Goal: Task Accomplishment & Management: Manage account settings

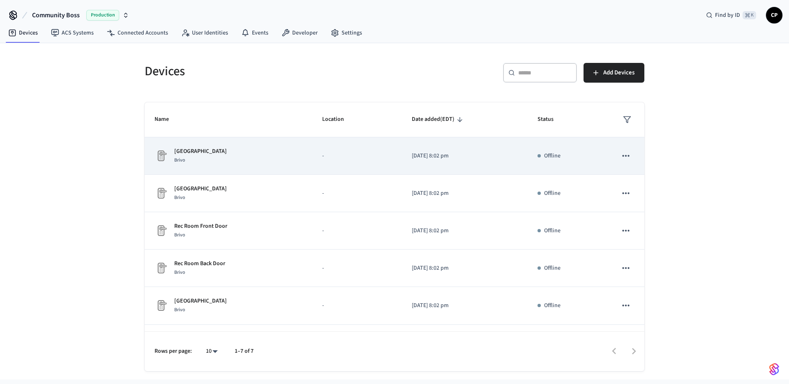
click at [217, 150] on p "[GEOGRAPHIC_DATA]" at bounding box center [200, 151] width 53 height 9
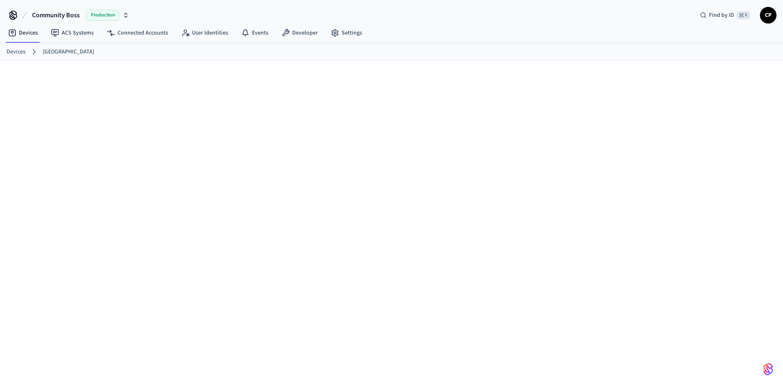
click at [141, 105] on div at bounding box center [391, 229] width 783 height 336
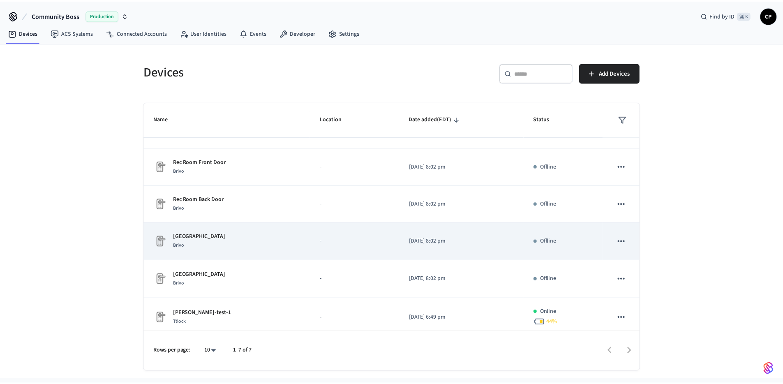
scroll to position [71, 0]
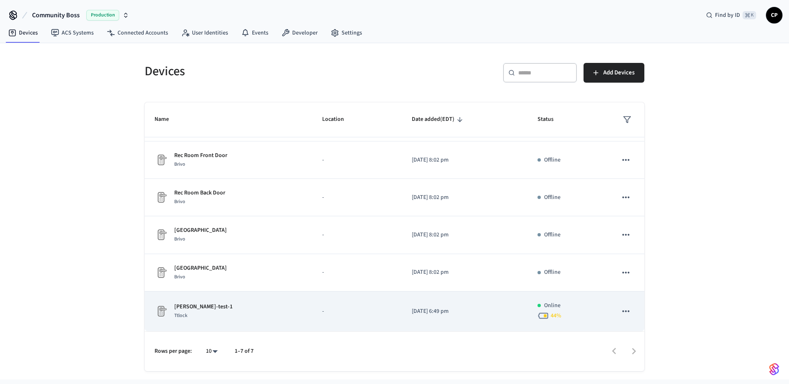
click at [200, 208] on p "mcgrath-test-1" at bounding box center [203, 306] width 58 height 9
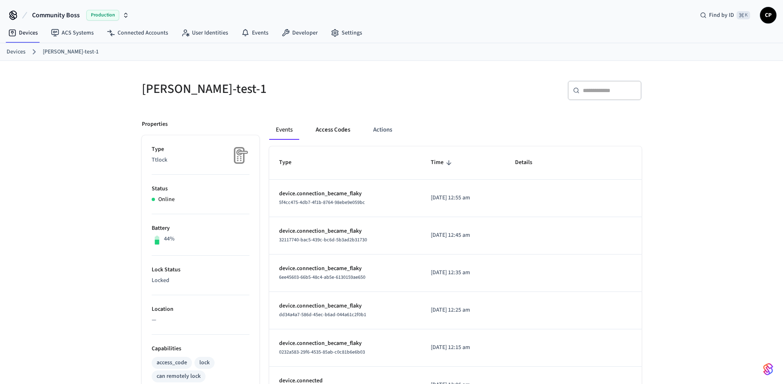
click at [327, 133] on button "Access Codes" at bounding box center [333, 130] width 48 height 20
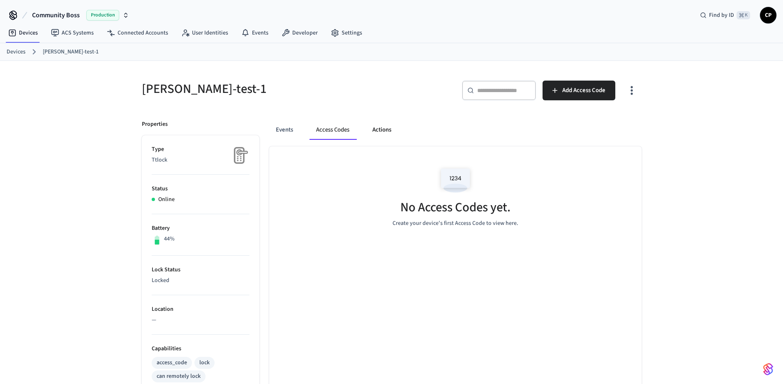
click at [392, 132] on button "Actions" at bounding box center [382, 130] width 32 height 20
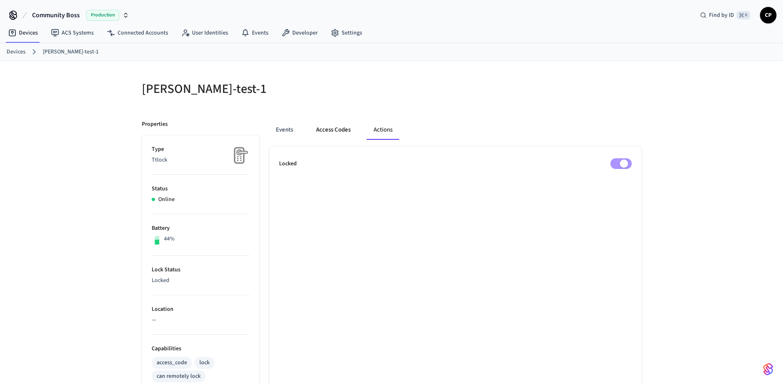
click at [334, 128] on button "Access Codes" at bounding box center [333, 130] width 48 height 20
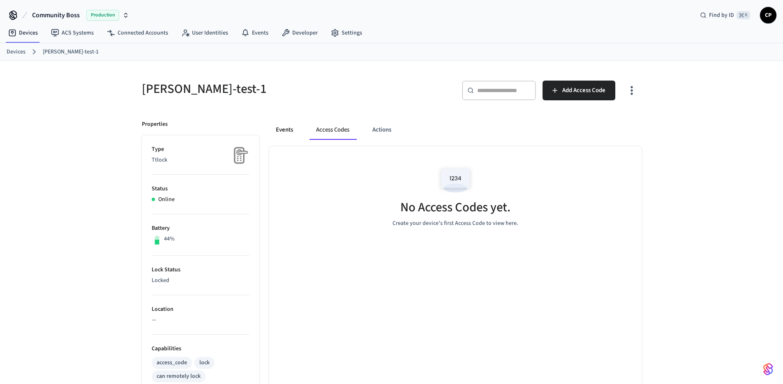
click at [285, 130] on button "Events" at bounding box center [284, 130] width 30 height 20
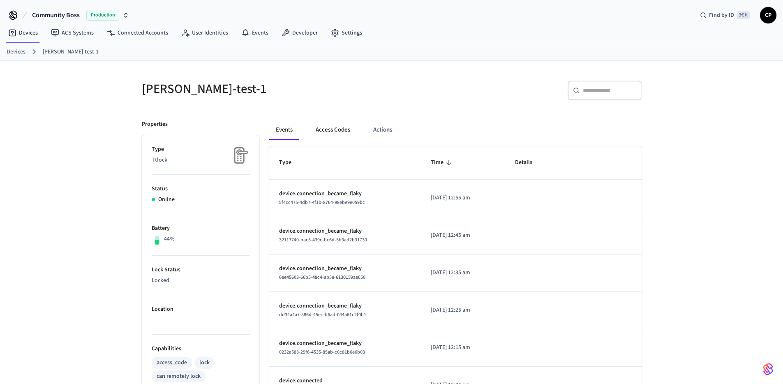
click at [337, 134] on button "Access Codes" at bounding box center [333, 130] width 48 height 20
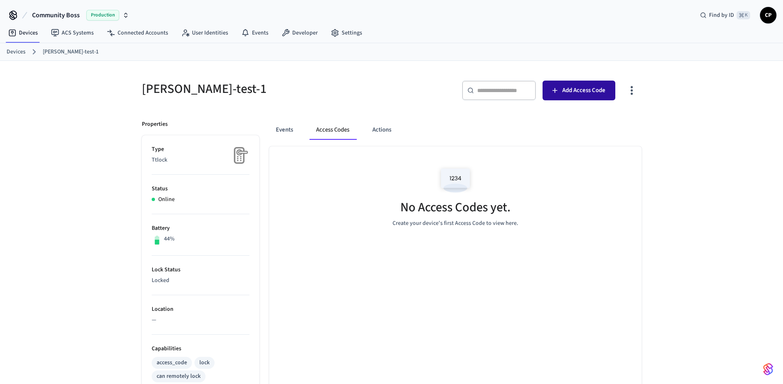
click at [566, 90] on span "Add Access Code" at bounding box center [583, 90] width 43 height 11
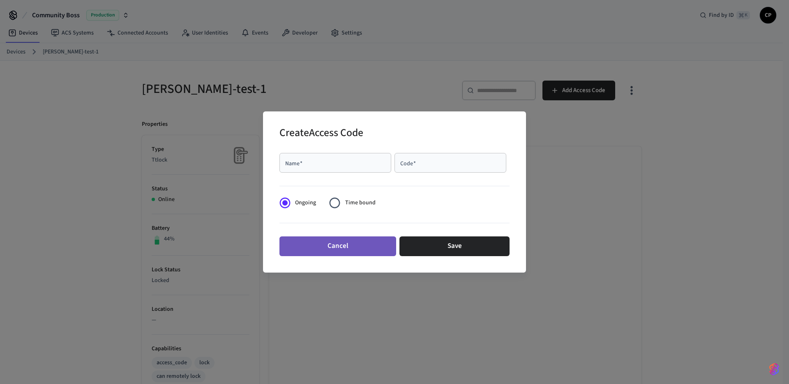
click at [380, 208] on button "Cancel" at bounding box center [337, 246] width 117 height 20
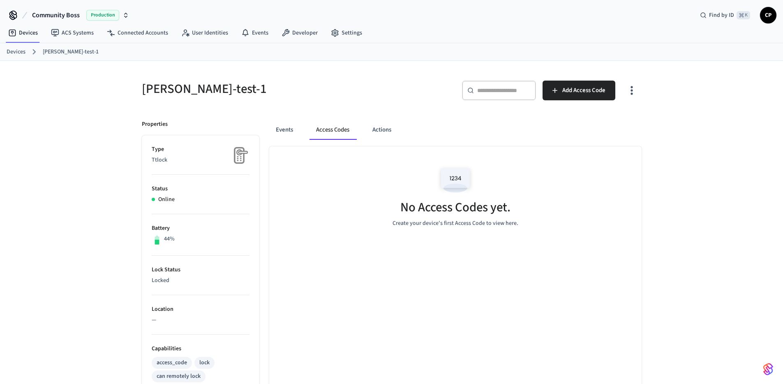
click at [630, 90] on icon "button" at bounding box center [631, 90] width 13 height 13
click at [652, 91] on div at bounding box center [394, 192] width 789 height 384
click at [19, 55] on link "Devices" at bounding box center [16, 52] width 19 height 9
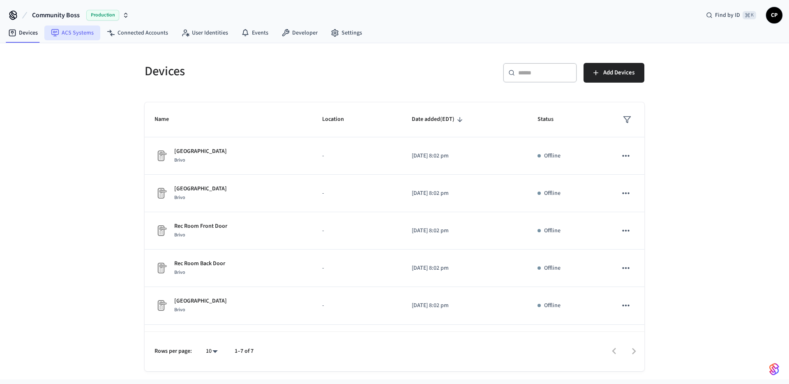
click at [76, 32] on link "ACS Systems" at bounding box center [72, 32] width 56 height 15
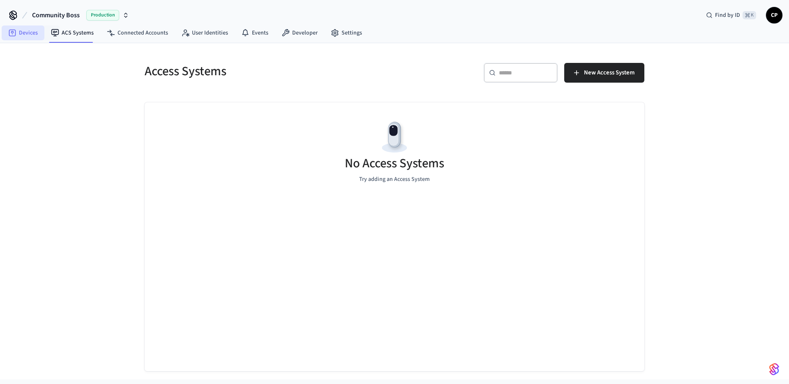
click at [23, 30] on link "Devices" at bounding box center [23, 32] width 43 height 15
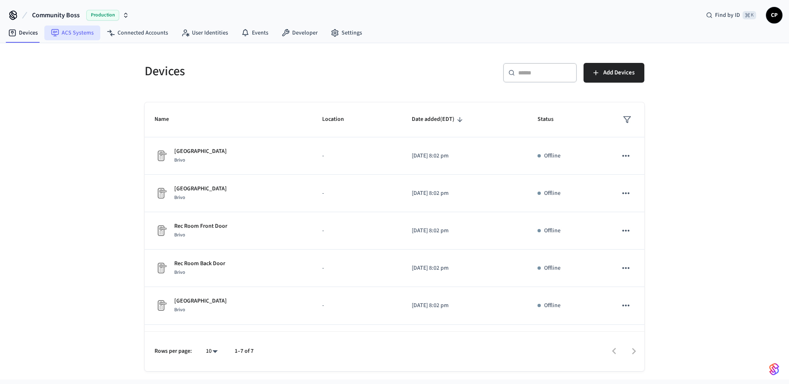
click at [69, 38] on link "ACS Systems" at bounding box center [72, 32] width 56 height 15
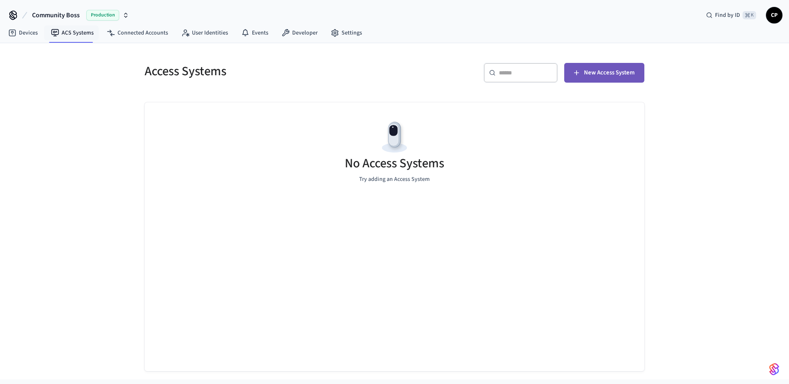
click at [605, 73] on span "New Access System" at bounding box center [609, 72] width 51 height 11
click at [32, 33] on link "Devices" at bounding box center [23, 32] width 43 height 15
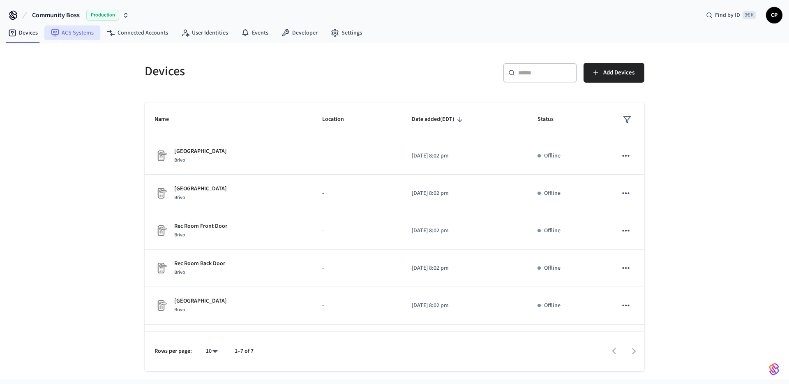
click at [84, 30] on link "ACS Systems" at bounding box center [72, 32] width 56 height 15
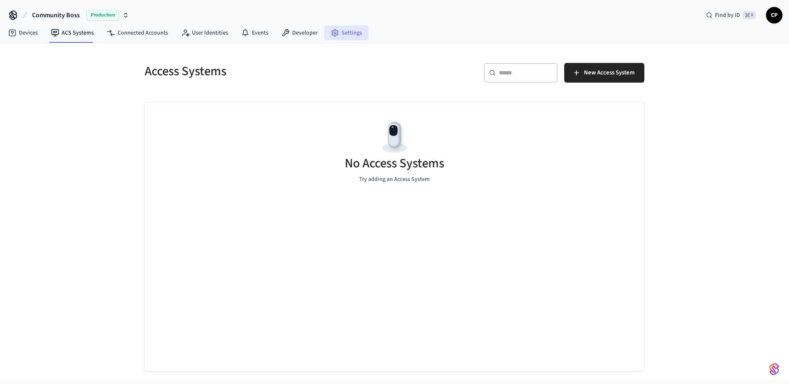
click at [358, 39] on link "Settings" at bounding box center [346, 32] width 44 height 15
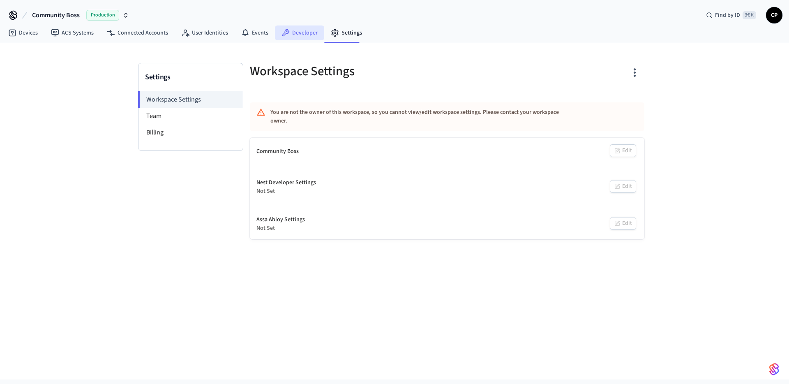
click at [285, 32] on icon at bounding box center [286, 33] width 8 height 8
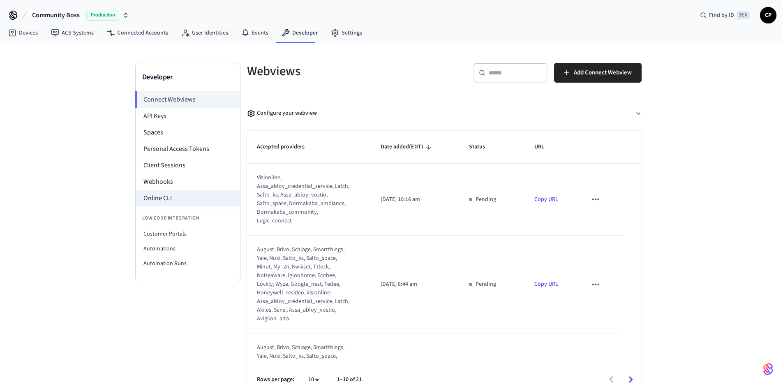
click at [164, 196] on li "Online CLI" at bounding box center [188, 198] width 104 height 16
click at [154, 98] on li "Connect Webviews" at bounding box center [187, 99] width 105 height 16
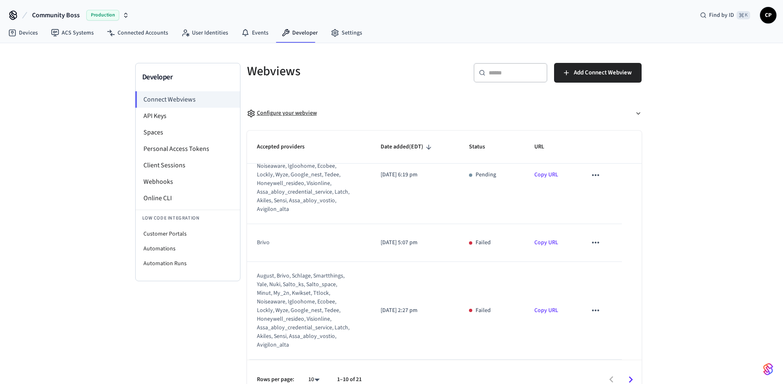
click at [276, 113] on div "Configure your webview" at bounding box center [282, 113] width 70 height 9
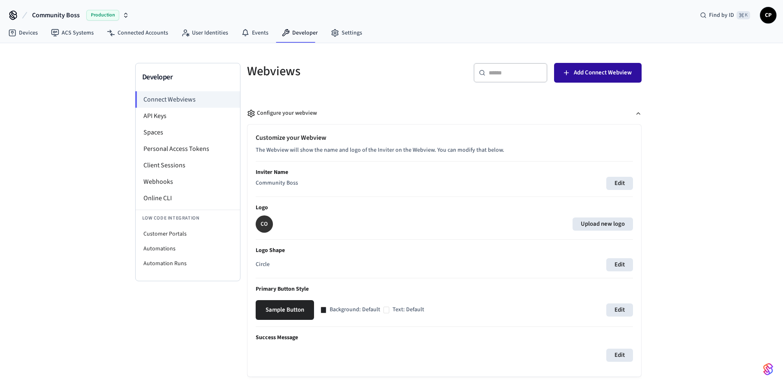
click at [597, 74] on span "Add Connect Webview" at bounding box center [603, 72] width 58 height 11
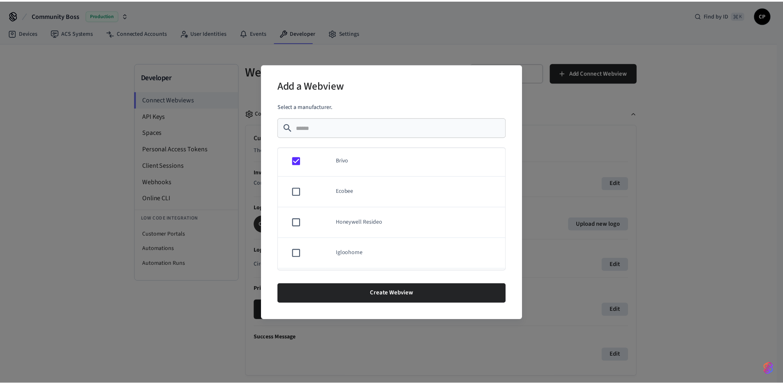
scroll to position [165, 0]
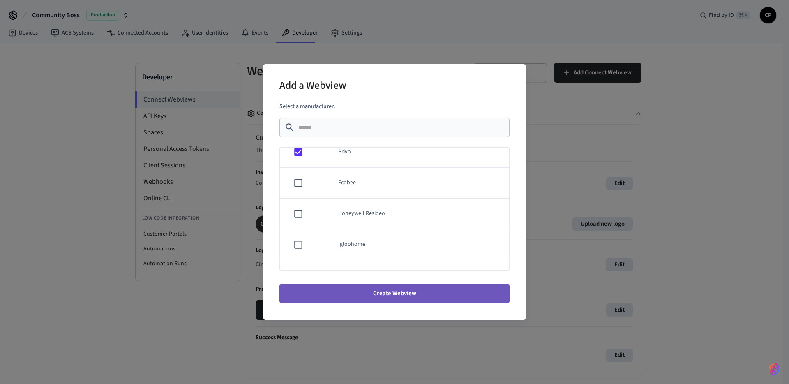
click at [381, 208] on button "Create Webview" at bounding box center [394, 294] width 230 height 20
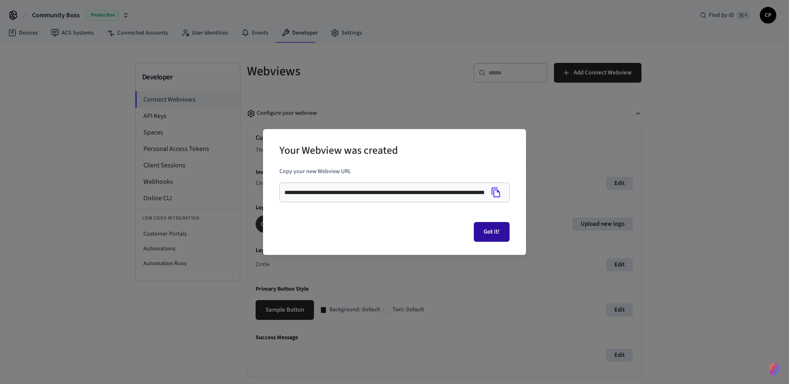
click at [488, 208] on button "Got it!" at bounding box center [492, 232] width 36 height 20
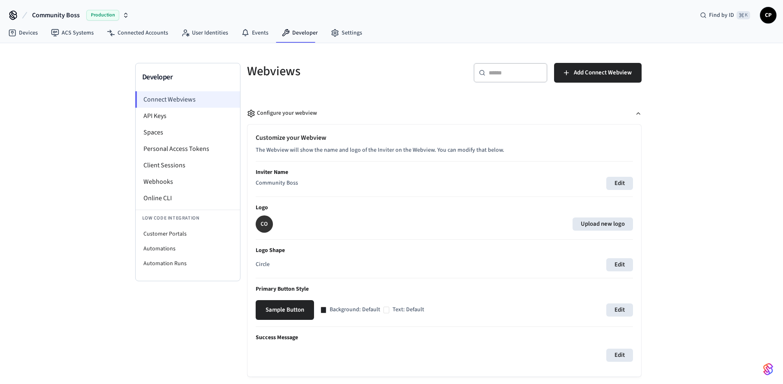
click at [167, 101] on li "Connect Webviews" at bounding box center [187, 99] width 105 height 16
click at [303, 110] on div "Configure your webview" at bounding box center [282, 113] width 70 height 9
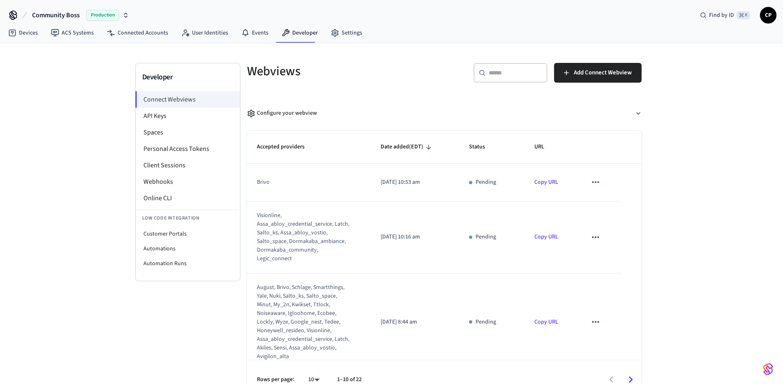
click at [579, 182] on td "sticky table" at bounding box center [599, 182] width 45 height 37
click at [587, 184] on button "sticky table" at bounding box center [595, 181] width 17 height 17
click at [605, 208] on li "Delete" at bounding box center [606, 209] width 37 height 22
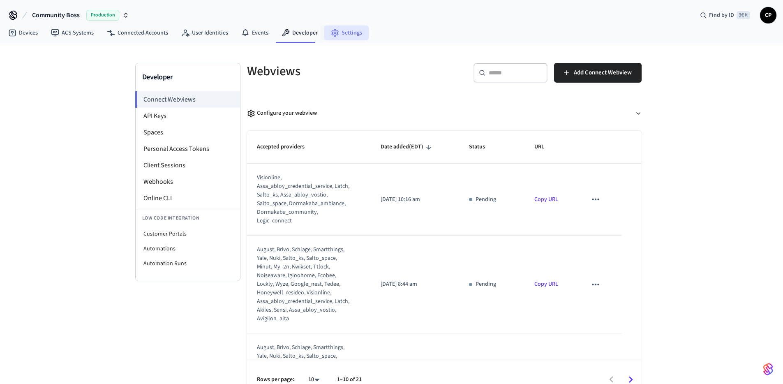
click at [338, 35] on link "Settings" at bounding box center [346, 32] width 44 height 15
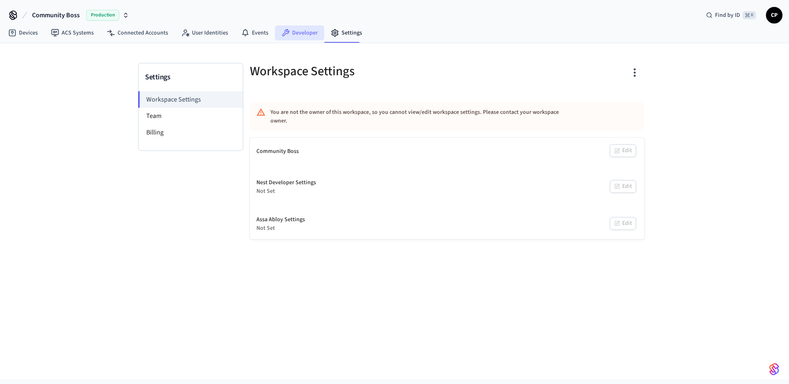
click at [299, 37] on link "Developer" at bounding box center [299, 32] width 49 height 15
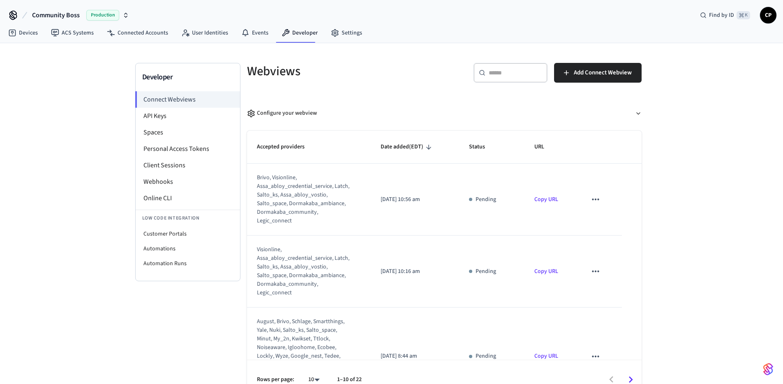
click at [122, 15] on icon "button" at bounding box center [125, 15] width 7 height 7
click at [46, 67] on div "Development Sandbox" at bounding box center [70, 68] width 113 height 11
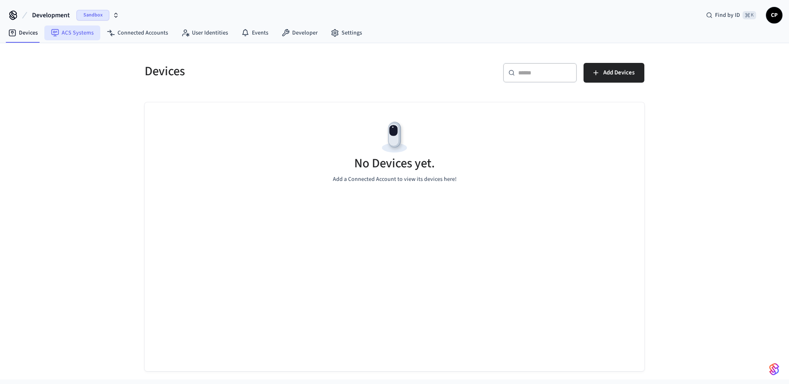
click at [89, 34] on link "ACS Systems" at bounding box center [72, 32] width 56 height 15
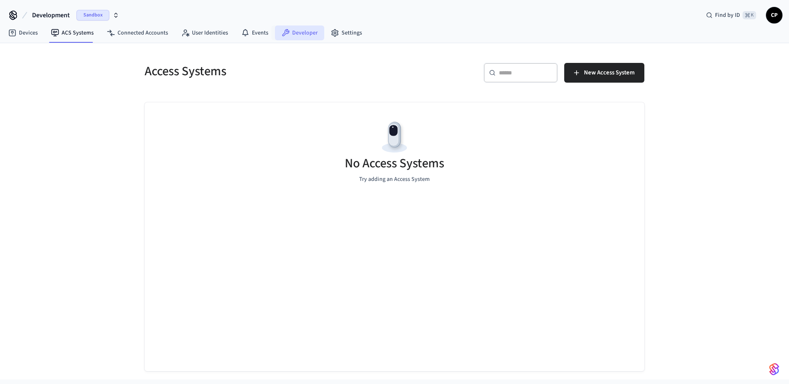
click at [307, 34] on link "Developer" at bounding box center [299, 32] width 49 height 15
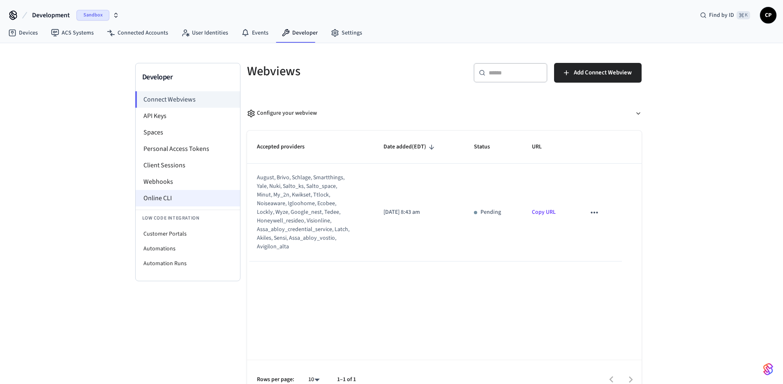
click at [171, 197] on li "Online CLI" at bounding box center [188, 198] width 104 height 16
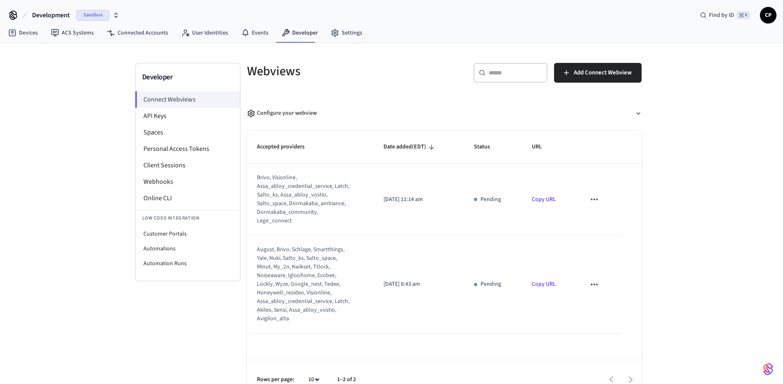
click at [732, 208] on div "Developer Connect Webviews API Keys Spaces Personal Access Tokens Client Sessio…" at bounding box center [391, 221] width 783 height 356
click at [594, 279] on icon "sticky table" at bounding box center [594, 284] width 11 height 11
click at [609, 305] on li "Delete" at bounding box center [611, 302] width 37 height 22
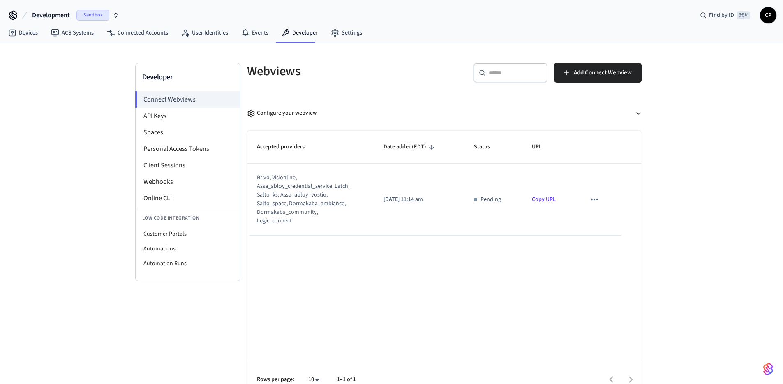
click at [593, 194] on icon "sticky table" at bounding box center [594, 199] width 11 height 11
click at [605, 220] on icon at bounding box center [602, 222] width 7 height 7
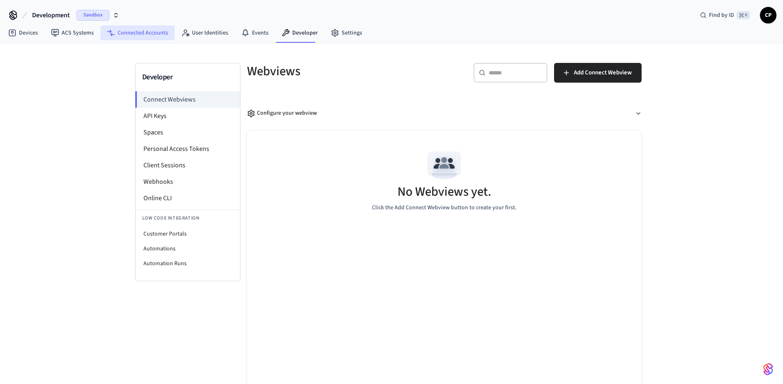
click at [141, 36] on link "Connected Accounts" at bounding box center [137, 32] width 74 height 15
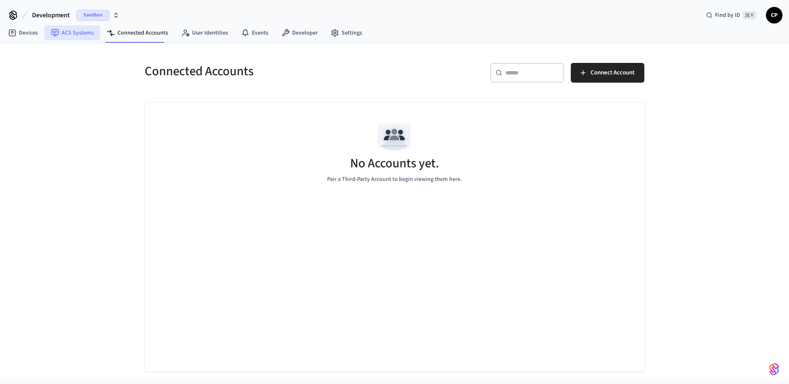
click at [56, 37] on icon at bounding box center [55, 33] width 8 height 8
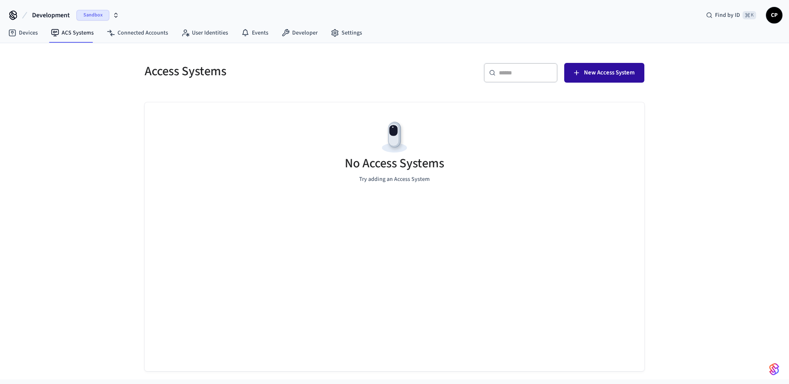
click at [628, 75] on span "New Access System" at bounding box center [609, 72] width 51 height 11
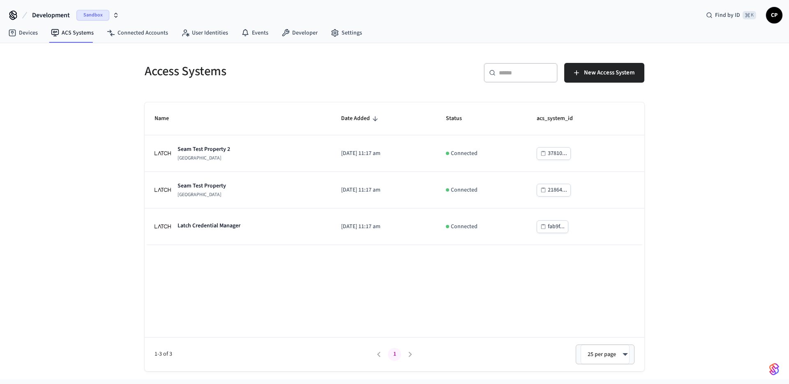
click at [108, 150] on div "Access Systems ​ ​ New Access System Name Date Added Status acs_system_id Seam …" at bounding box center [394, 211] width 789 height 336
click at [138, 36] on link "Connected Accounts" at bounding box center [137, 32] width 74 height 15
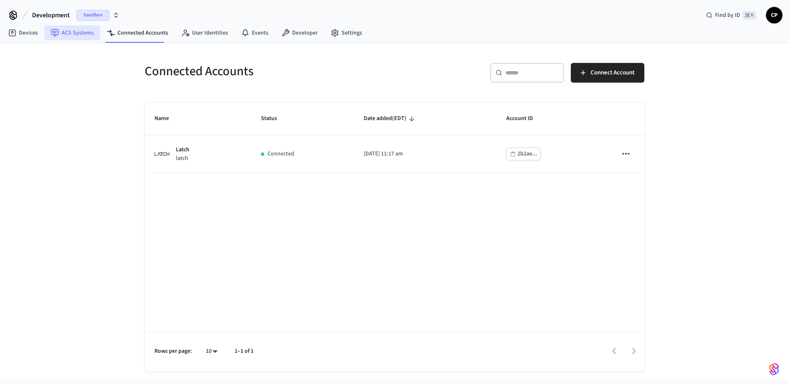
click at [83, 36] on link "ACS Systems" at bounding box center [72, 32] width 56 height 15
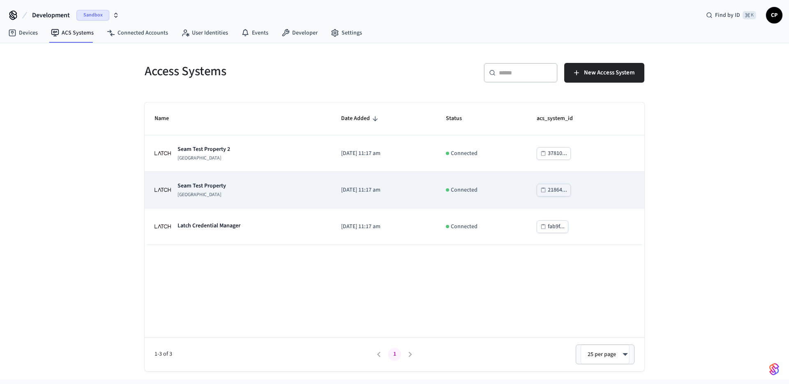
click at [190, 189] on p "Seam Test Property" at bounding box center [202, 186] width 48 height 8
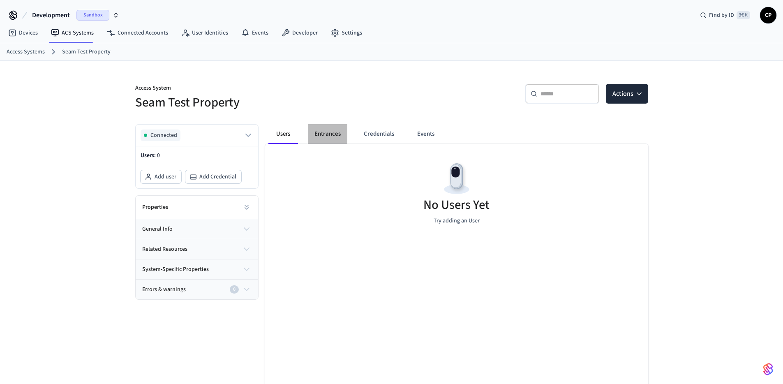
click at [325, 135] on button "Entrances" at bounding box center [327, 134] width 39 height 20
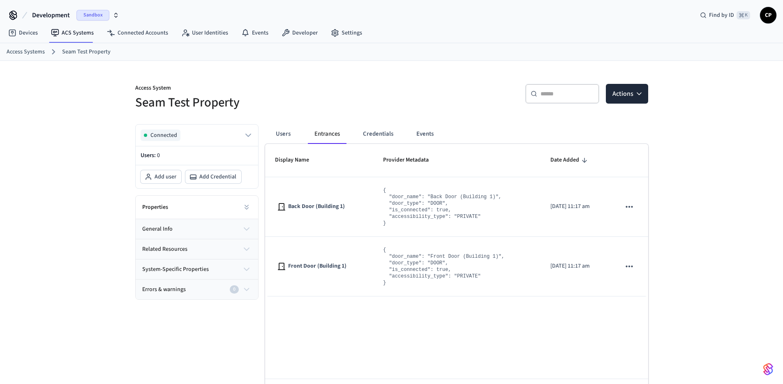
click at [286, 135] on button "Users" at bounding box center [283, 134] width 30 height 20
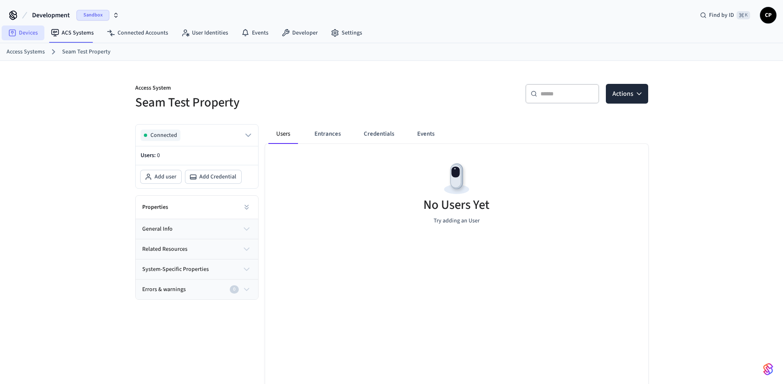
click at [33, 32] on link "Devices" at bounding box center [23, 32] width 43 height 15
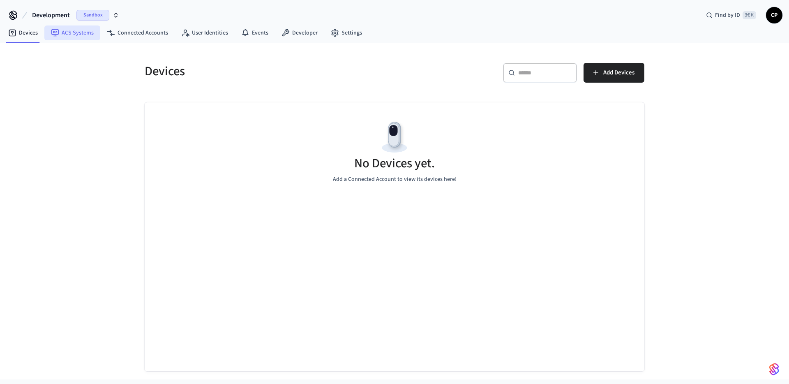
click at [80, 33] on link "ACS Systems" at bounding box center [72, 32] width 56 height 15
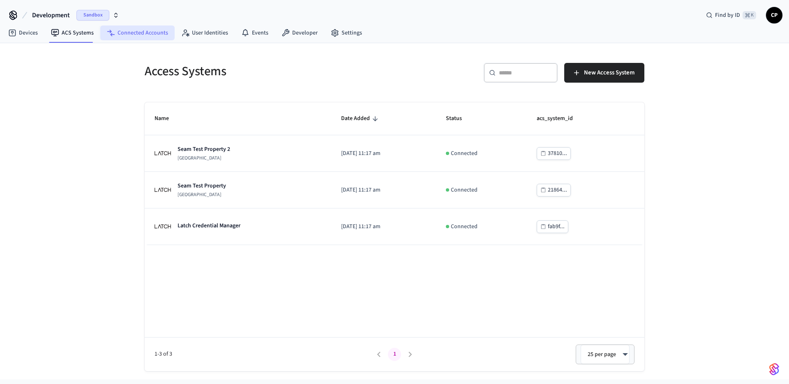
click at [128, 34] on link "Connected Accounts" at bounding box center [137, 32] width 74 height 15
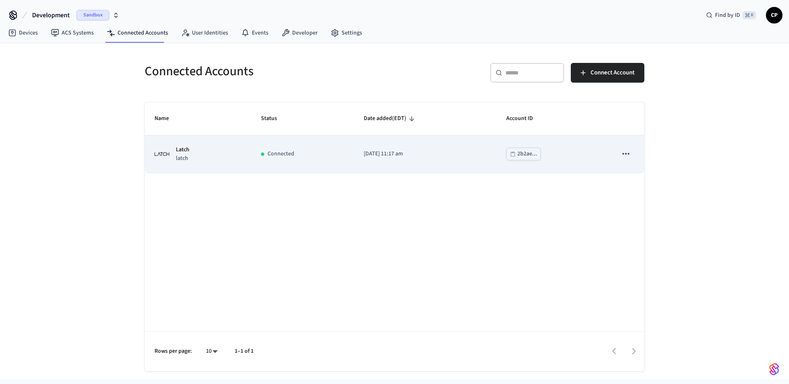
click at [178, 157] on p "latch" at bounding box center [183, 158] width 14 height 9
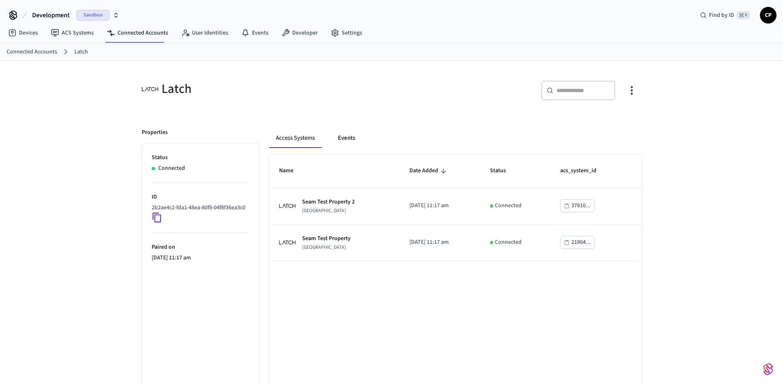
click at [353, 139] on button "Events" at bounding box center [346, 138] width 30 height 20
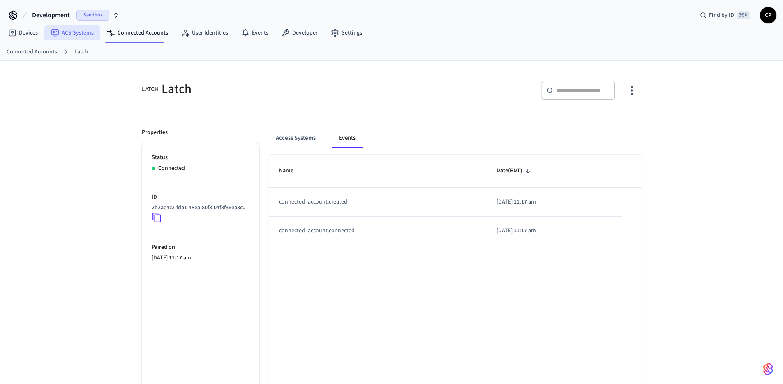
click at [68, 31] on link "ACS Systems" at bounding box center [72, 32] width 56 height 15
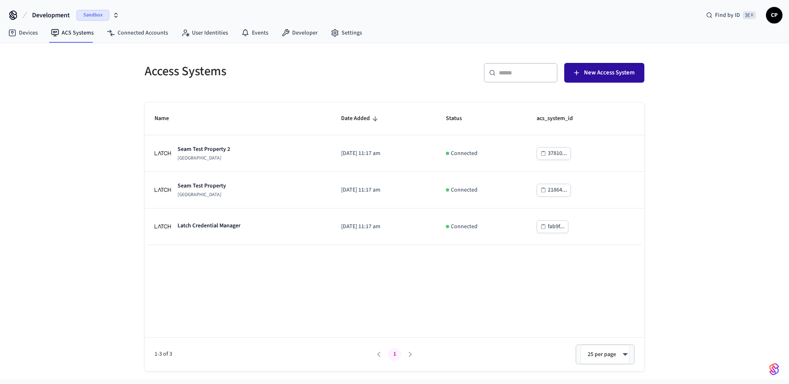
click at [593, 74] on span "New Access System" at bounding box center [609, 72] width 51 height 11
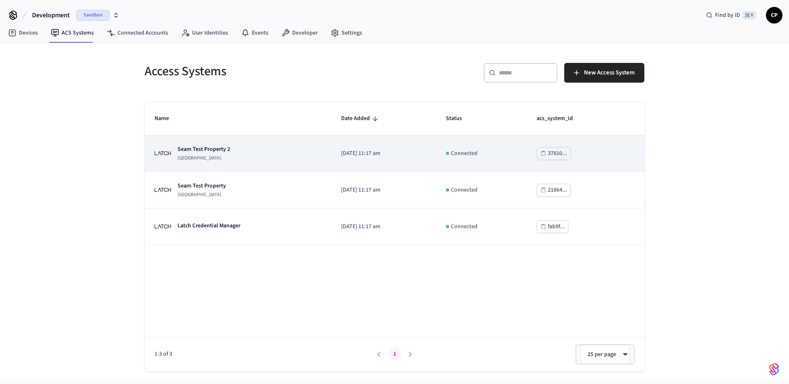
click at [196, 151] on p "Seam Test Property 2" at bounding box center [204, 149] width 53 height 8
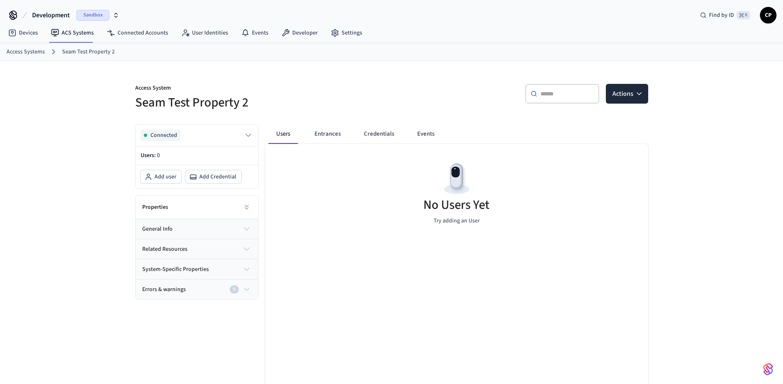
click at [235, 226] on button "general info" at bounding box center [197, 229] width 122 height 20
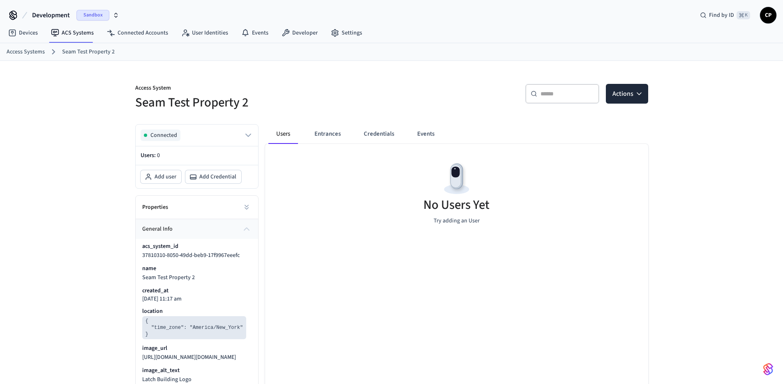
click at [235, 226] on button "general info" at bounding box center [197, 229] width 122 height 20
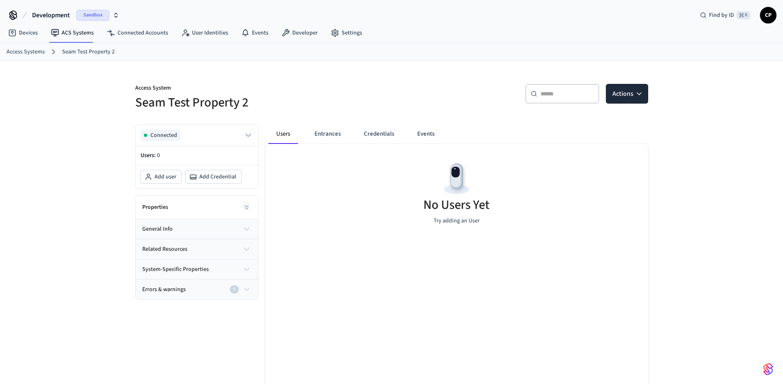
click at [249, 272] on icon "button" at bounding box center [247, 269] width 10 height 10
click at [245, 246] on icon "button" at bounding box center [247, 249] width 10 height 10
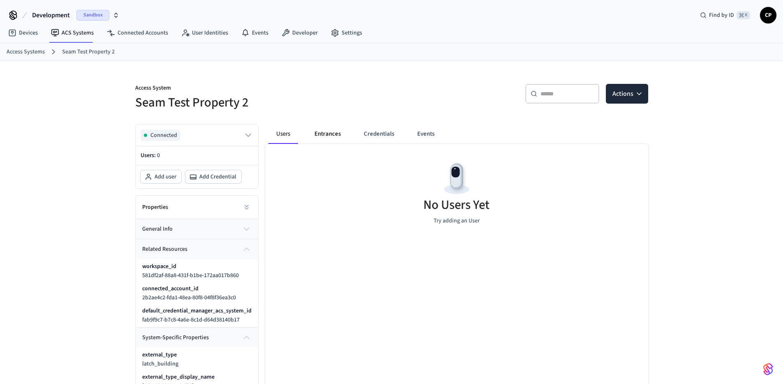
click at [330, 133] on button "Entrances" at bounding box center [327, 134] width 39 height 20
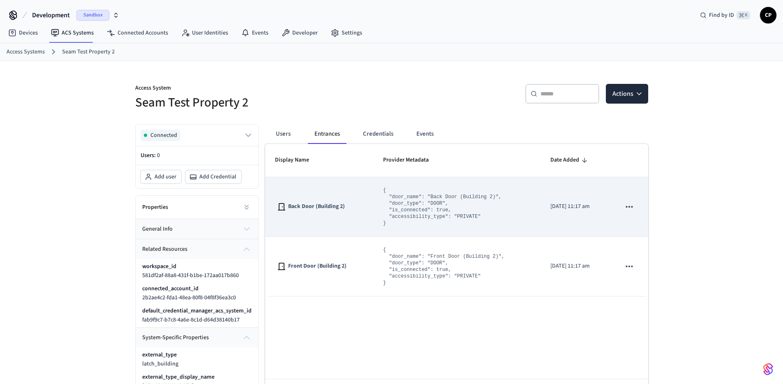
click at [318, 209] on span "Back Door (Building 2)" at bounding box center [316, 206] width 57 height 9
click at [632, 209] on icon "sticky table" at bounding box center [629, 206] width 11 height 11
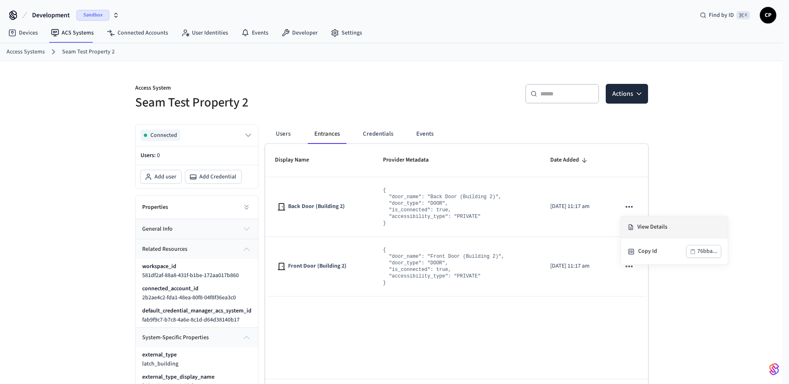
click at [638, 230] on li "View Details" at bounding box center [674, 227] width 107 height 22
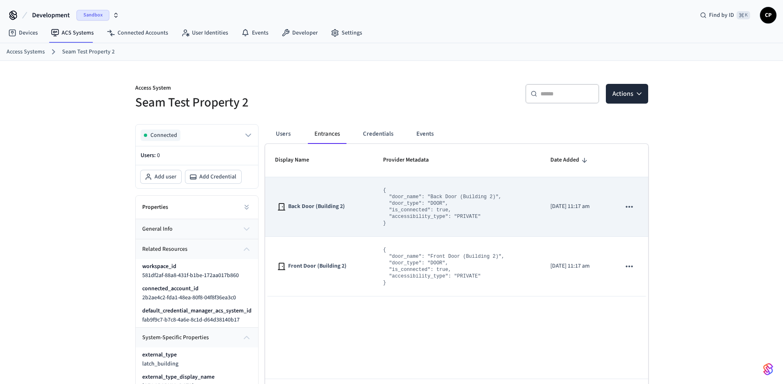
click at [628, 203] on icon "sticky table" at bounding box center [629, 206] width 11 height 11
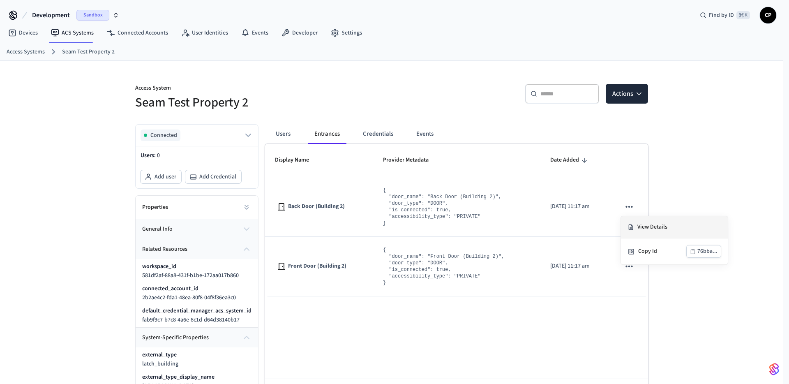
click at [642, 226] on li "View Details" at bounding box center [674, 227] width 107 height 22
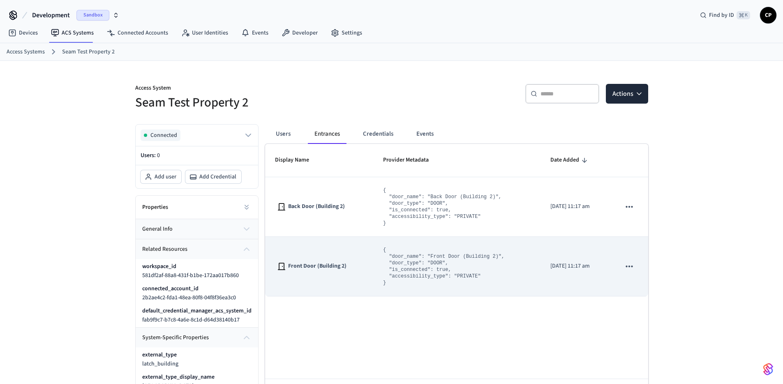
click at [556, 271] on td "2025/09/18 at 11:17 am" at bounding box center [575, 267] width 70 height 60
click at [632, 265] on icon "sticky table" at bounding box center [629, 266] width 11 height 11
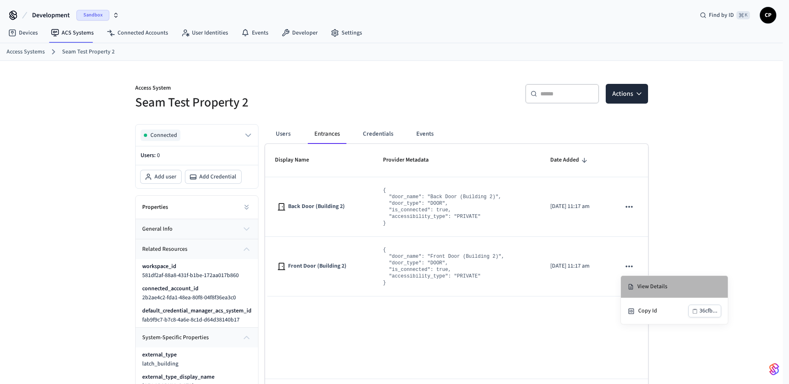
click at [638, 286] on li "View Details" at bounding box center [674, 287] width 107 height 22
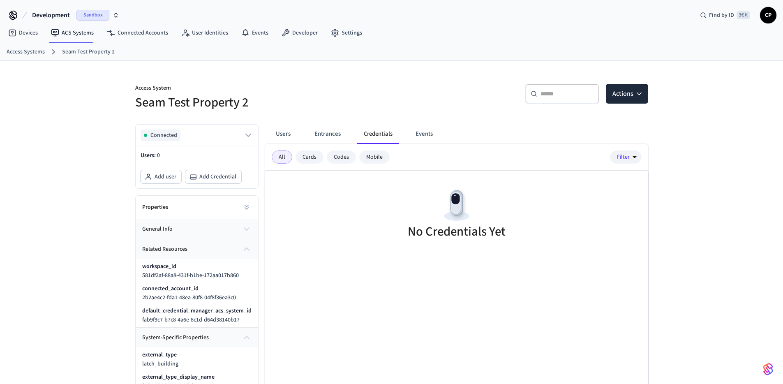
click at [314, 152] on div "Cards" at bounding box center [309, 156] width 28 height 13
click at [345, 155] on div "Codes" at bounding box center [341, 156] width 29 height 13
drag, startPoint x: 378, startPoint y: 157, endPoint x: 370, endPoint y: 159, distance: 8.0
click at [378, 157] on div "Mobile" at bounding box center [374, 156] width 30 height 13
click at [296, 162] on div "All Cards Codes Mobile" at bounding box center [331, 156] width 118 height 13
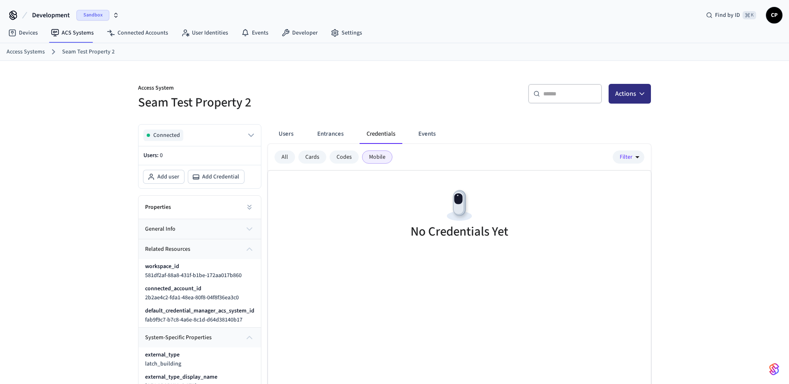
click at [614, 95] on button "Actions" at bounding box center [630, 94] width 42 height 20
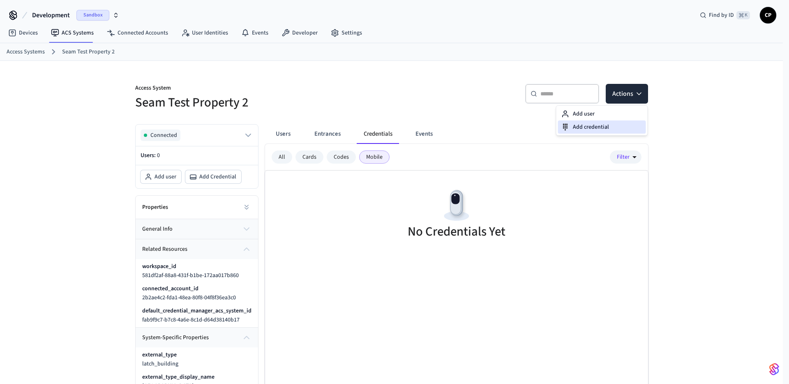
click at [581, 126] on div "Add credential" at bounding box center [602, 126] width 88 height 13
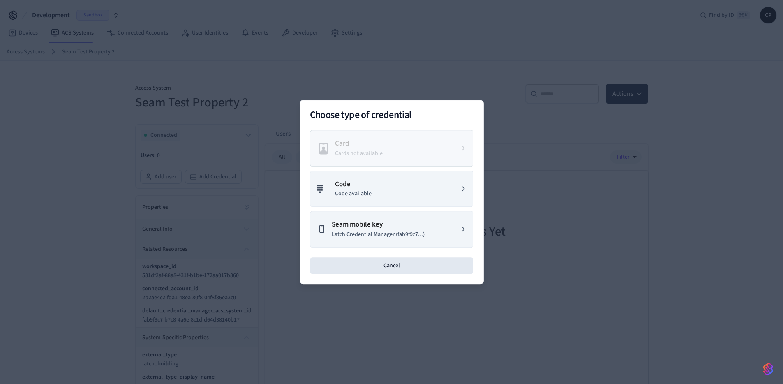
click at [86, 88] on div at bounding box center [391, 192] width 783 height 384
click at [429, 67] on div at bounding box center [391, 192] width 783 height 384
click at [406, 262] on button "Cancel" at bounding box center [392, 265] width 164 height 16
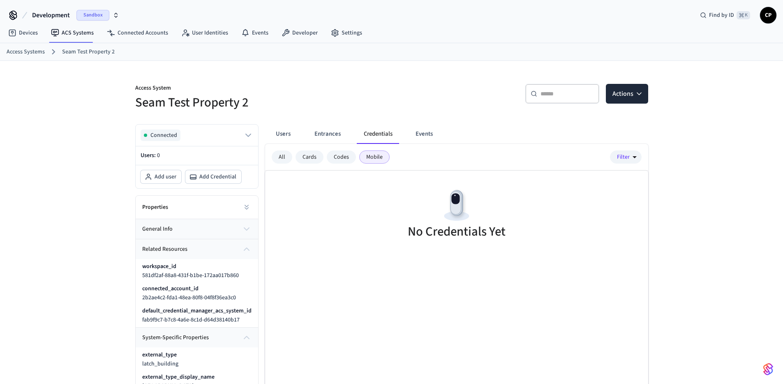
click at [57, 12] on span "Development" at bounding box center [51, 15] width 38 height 10
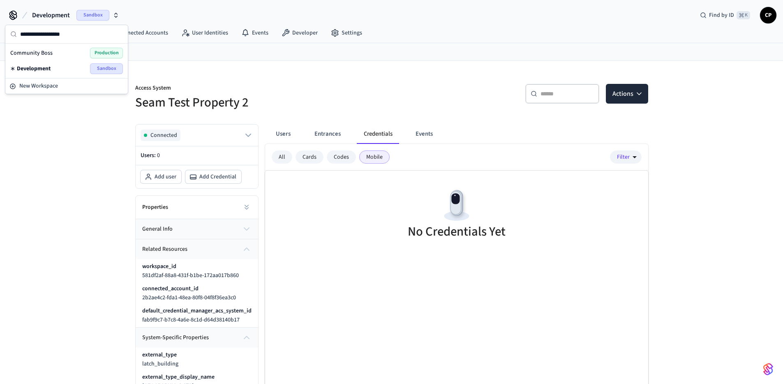
click at [53, 52] on div "Community Boss Production" at bounding box center [66, 53] width 113 height 11
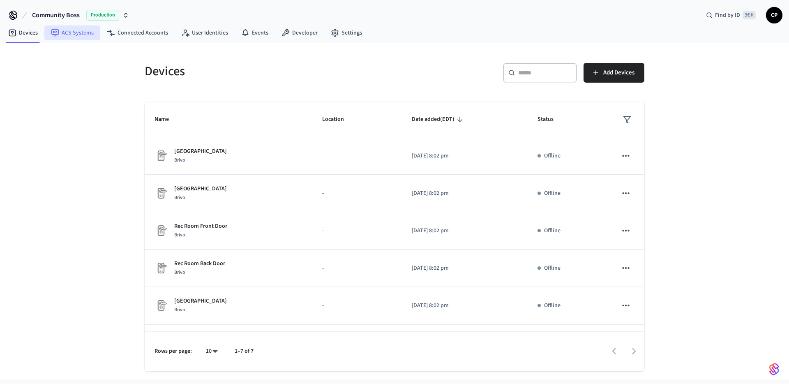
click at [71, 35] on link "ACS Systems" at bounding box center [72, 32] width 56 height 15
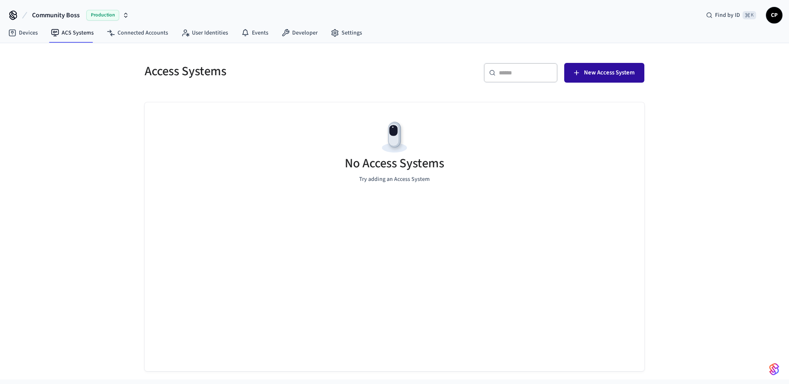
click at [591, 72] on span "New Access System" at bounding box center [609, 72] width 51 height 11
click at [347, 35] on link "Settings" at bounding box center [346, 32] width 44 height 15
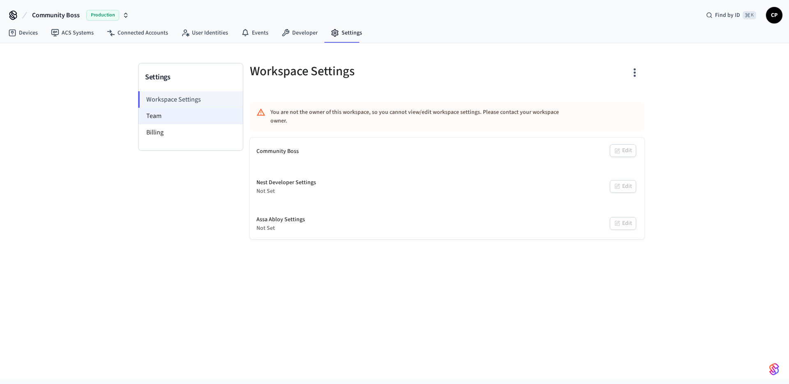
click at [162, 116] on li "Team" at bounding box center [190, 116] width 104 height 16
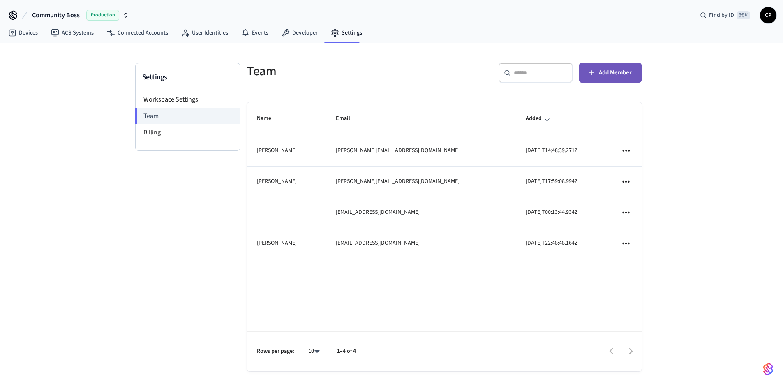
click at [631, 74] on button "Add Member" at bounding box center [610, 73] width 62 height 20
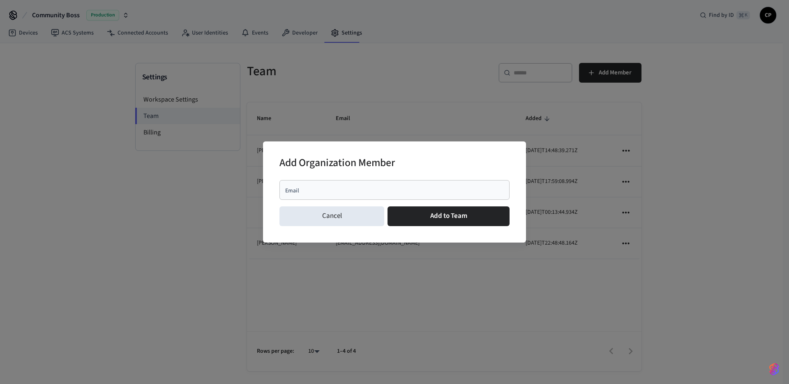
click at [342, 183] on div "Email" at bounding box center [394, 190] width 230 height 20
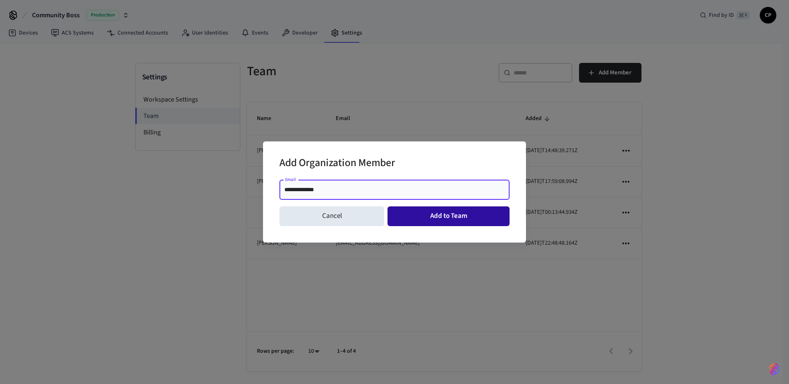
type input "**********"
click at [400, 220] on button "Add to Team" at bounding box center [449, 216] width 122 height 20
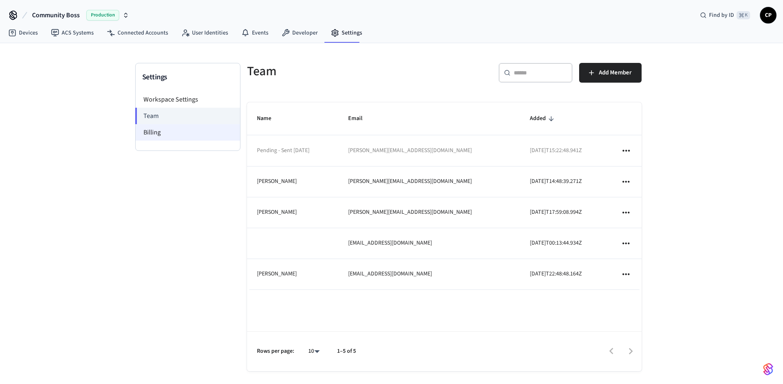
click at [152, 132] on li "Billing" at bounding box center [188, 132] width 104 height 16
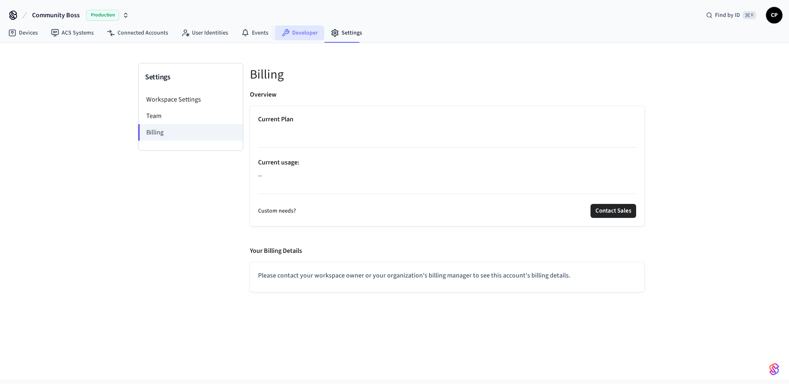
click at [289, 31] on link "Developer" at bounding box center [299, 32] width 49 height 15
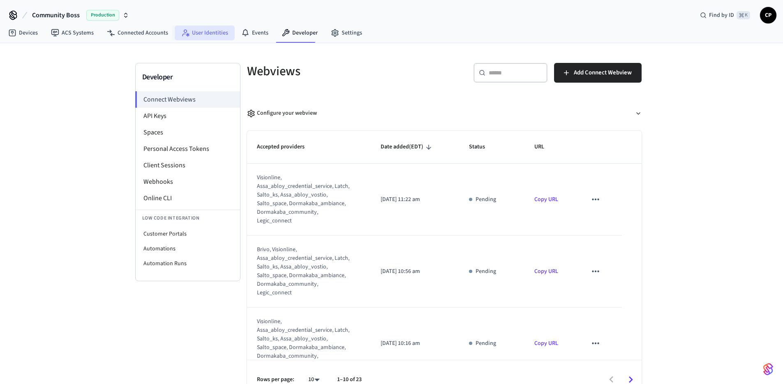
click at [219, 30] on link "User Identities" at bounding box center [205, 32] width 60 height 15
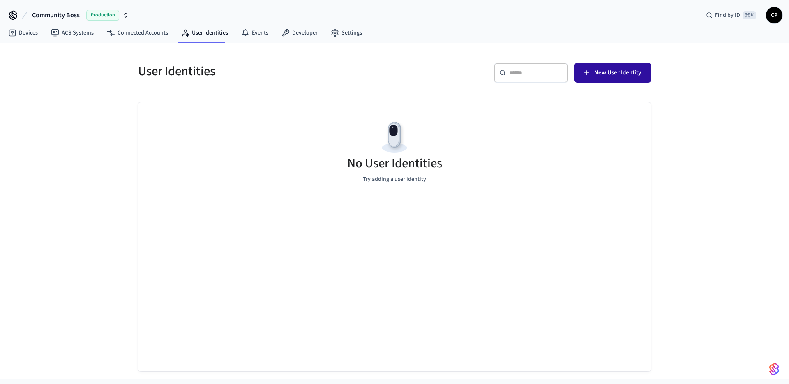
click at [625, 73] on span "New User Identity" at bounding box center [617, 72] width 47 height 11
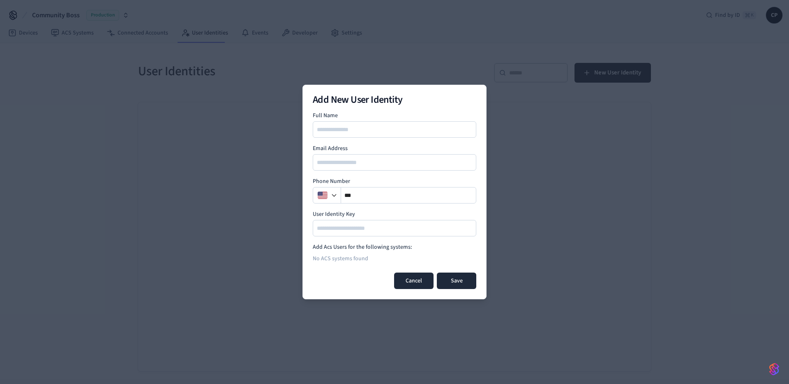
click at [408, 282] on button "Cancel" at bounding box center [413, 280] width 39 height 16
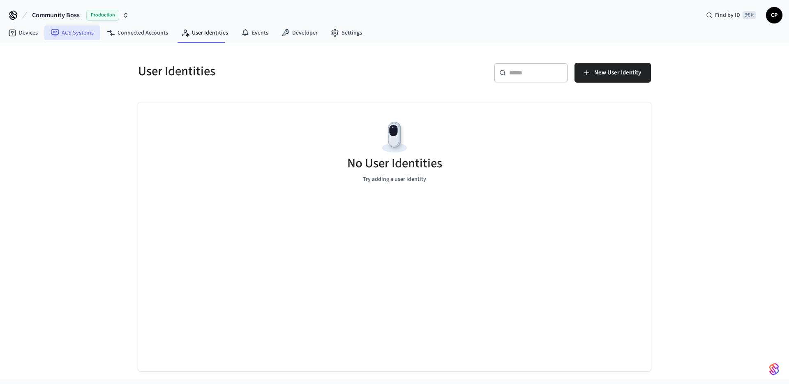
click at [83, 33] on link "ACS Systems" at bounding box center [72, 32] width 56 height 15
click at [449, 221] on div "No Access Systems Try adding an Access System" at bounding box center [395, 236] width 500 height 269
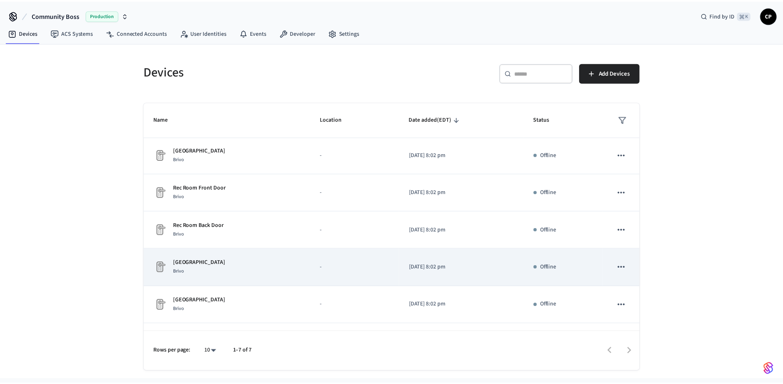
scroll to position [71, 0]
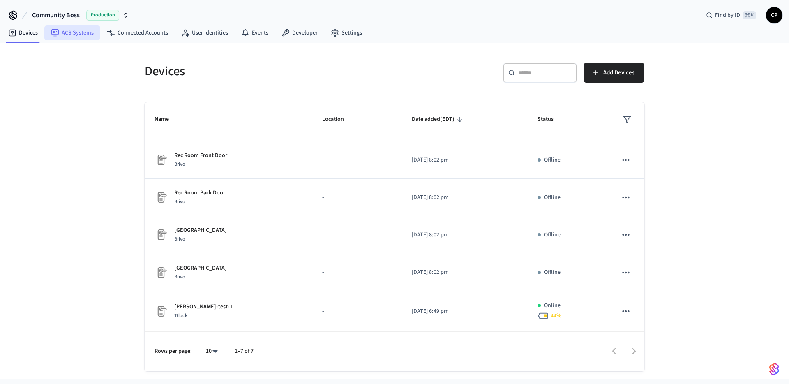
click at [83, 32] on link "ACS Systems" at bounding box center [72, 32] width 56 height 15
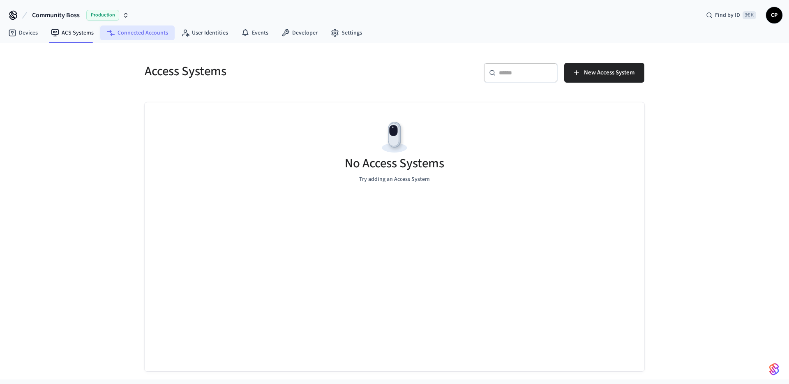
click at [120, 36] on link "Connected Accounts" at bounding box center [137, 32] width 74 height 15
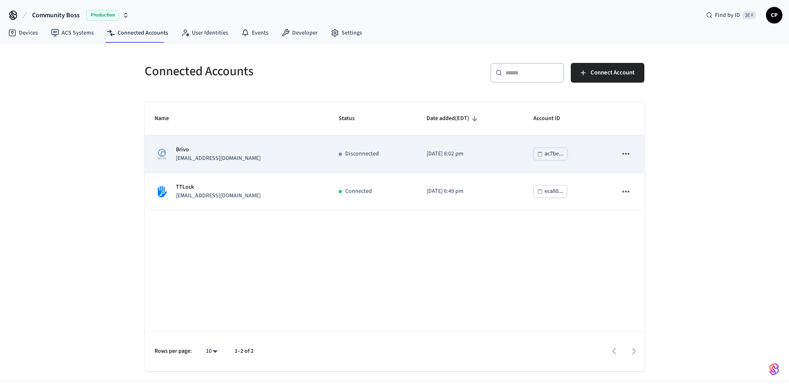
click at [203, 158] on p "integrations@communityboss.com" at bounding box center [218, 158] width 85 height 9
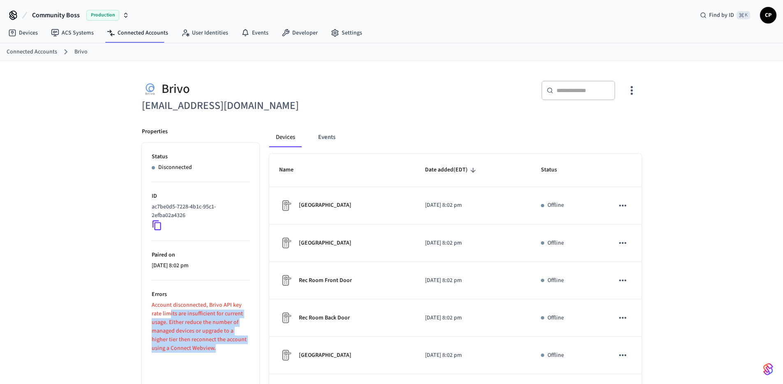
drag, startPoint x: 228, startPoint y: 356, endPoint x: 168, endPoint y: 313, distance: 73.9
click at [169, 314] on ul "Status Disconnected ID ac7be0d5-7228-4b1c-95c1-2efba02a4326 Paired on 2025/08/1…" at bounding box center [201, 297] width 118 height 309
click at [168, 313] on p "Account disconnected, Brivo API key rate limits are insufficient for current us…" at bounding box center [201, 327] width 98 height 52
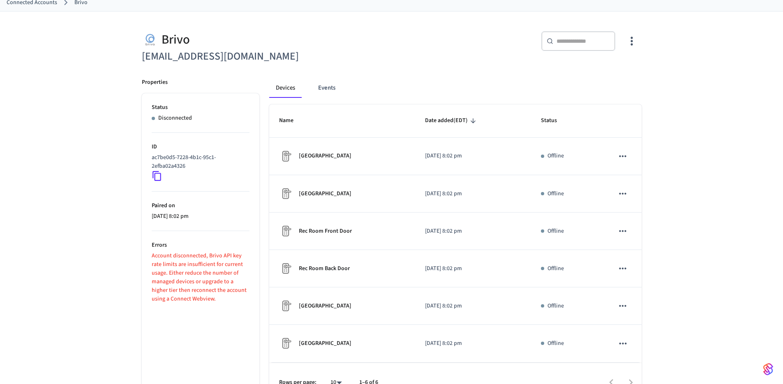
scroll to position [52, 0]
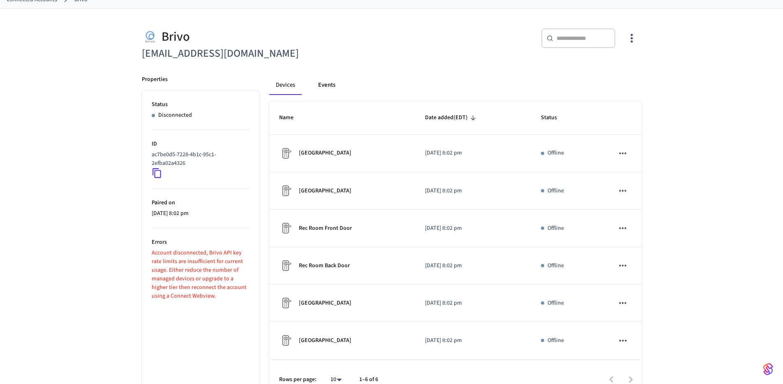
click at [322, 89] on button "Events" at bounding box center [327, 85] width 30 height 20
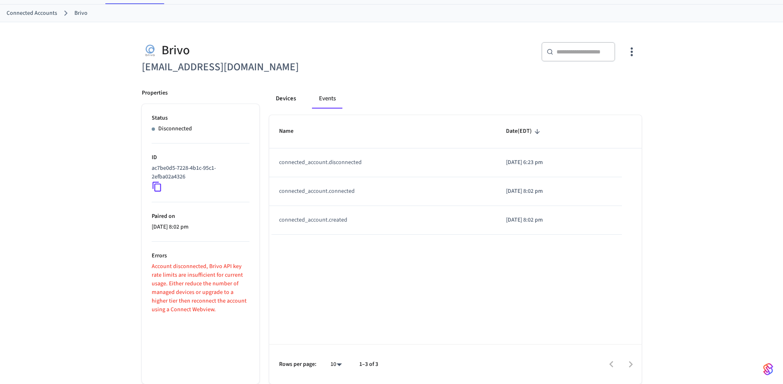
click at [288, 90] on button "Devices" at bounding box center [285, 99] width 33 height 20
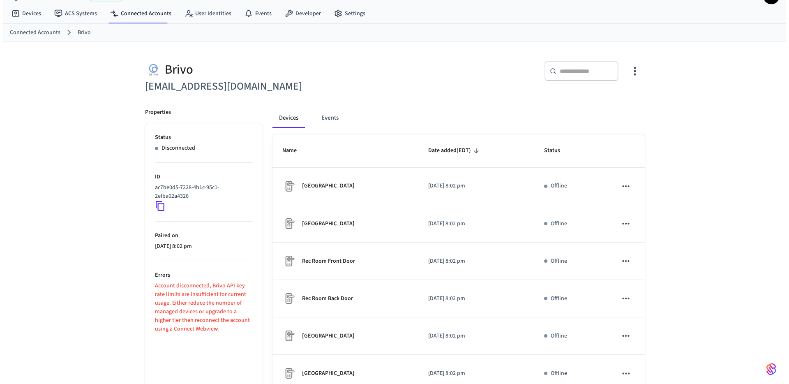
scroll to position [0, 0]
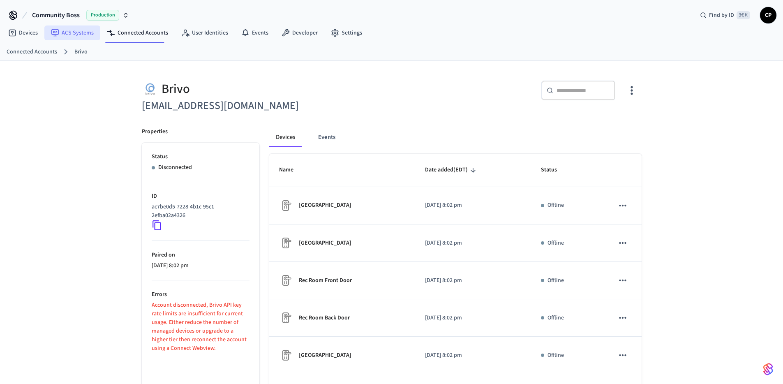
click at [79, 31] on link "ACS Systems" at bounding box center [72, 32] width 56 height 15
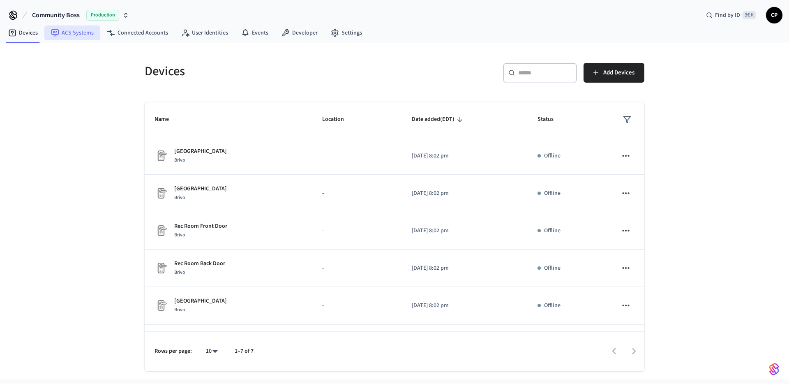
click at [55, 30] on icon at bounding box center [55, 33] width 8 height 8
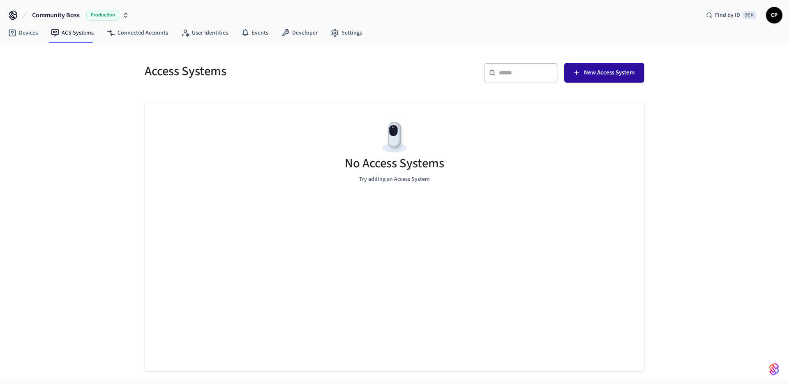
click at [597, 76] on span "New Access System" at bounding box center [609, 72] width 51 height 11
click at [296, 35] on link "Developer" at bounding box center [299, 32] width 49 height 15
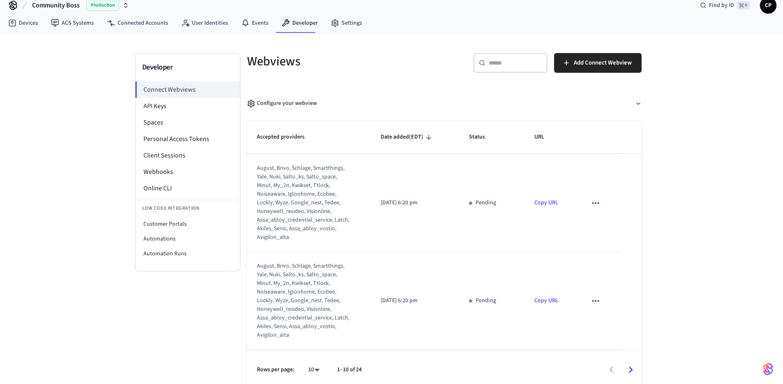
scroll to position [16, 0]
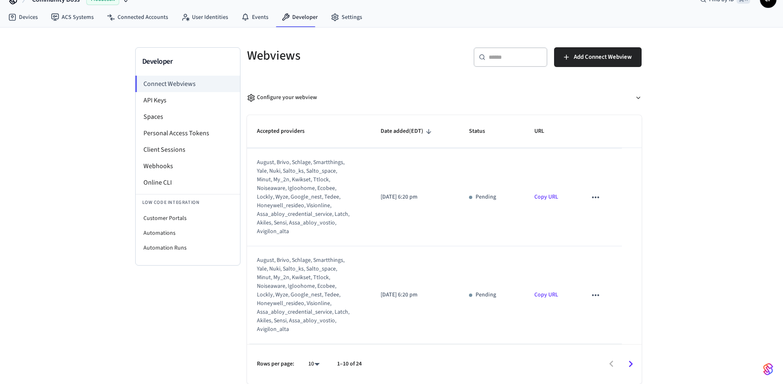
click at [591, 297] on icon "sticky table" at bounding box center [595, 295] width 11 height 11
click at [666, 298] on div at bounding box center [394, 192] width 789 height 384
drag, startPoint x: 168, startPoint y: 325, endPoint x: 166, endPoint y: 319, distance: 6.0
click at [168, 324] on div "Developer Connect Webviews API Keys Spaces Personal Access Tokens Client Sessio…" at bounding box center [187, 215] width 105 height 337
click at [163, 150] on li "Client Sessions" at bounding box center [188, 149] width 104 height 16
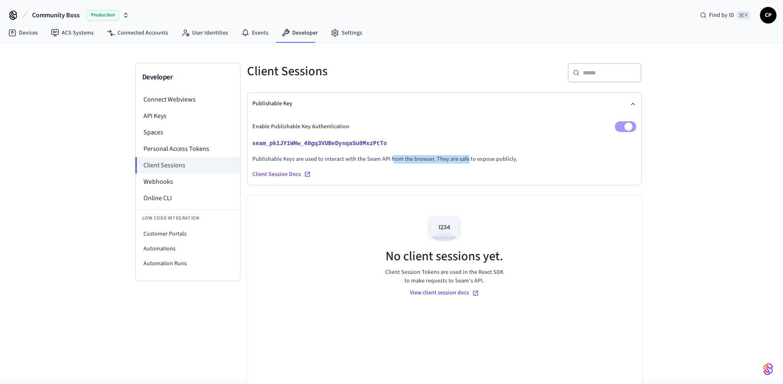
drag, startPoint x: 465, startPoint y: 159, endPoint x: 390, endPoint y: 157, distance: 75.2
click at [390, 157] on p "Publishable Keys are used to interact with the Seam API from the browser. They …" at bounding box center [444, 159] width 384 height 9
click at [389, 157] on p "Publishable Keys are used to interact with the Seam API from the browser. They …" at bounding box center [444, 159] width 384 height 9
click at [275, 175] on div "Client Session Docs" at bounding box center [444, 174] width 384 height 8
click at [163, 184] on li "Webhooks" at bounding box center [188, 181] width 104 height 16
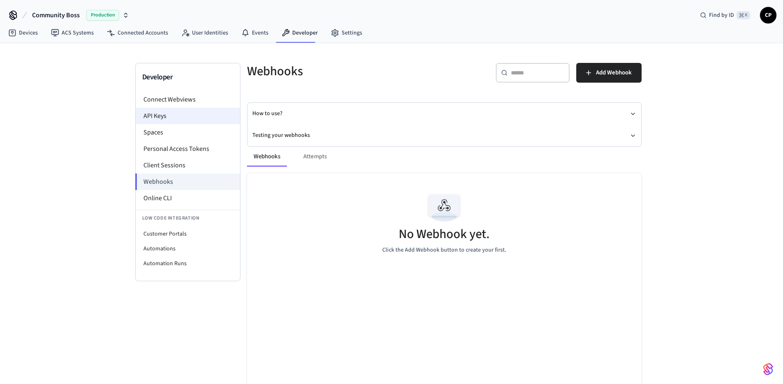
click at [158, 114] on li "API Keys" at bounding box center [188, 116] width 104 height 16
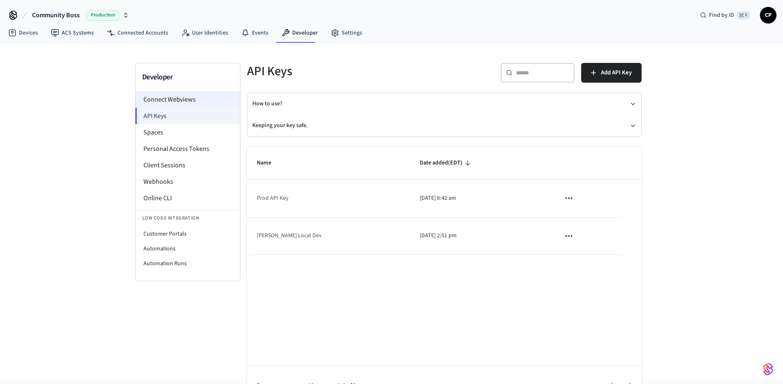
click at [165, 100] on li "Connect Webviews" at bounding box center [188, 99] width 104 height 16
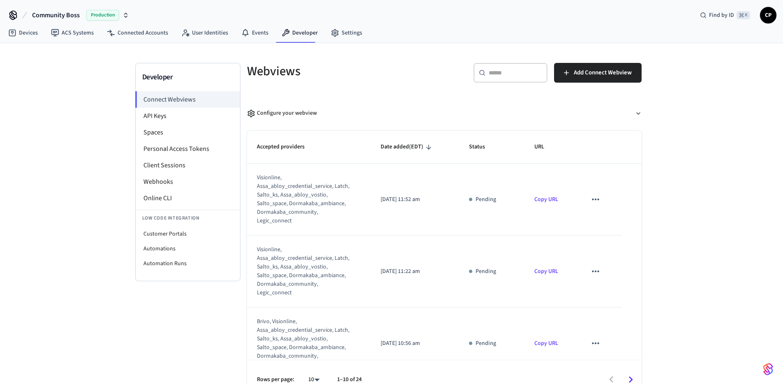
click at [590, 201] on icon "sticky table" at bounding box center [595, 199] width 11 height 11
click at [678, 228] on div at bounding box center [394, 192] width 789 height 384
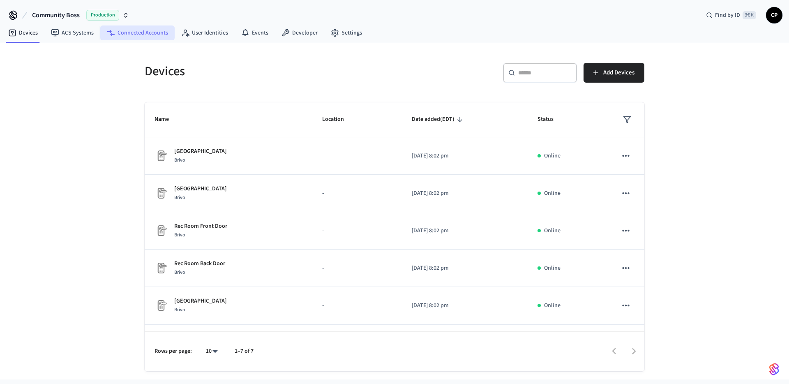
click at [153, 35] on link "Connected Accounts" at bounding box center [137, 32] width 74 height 15
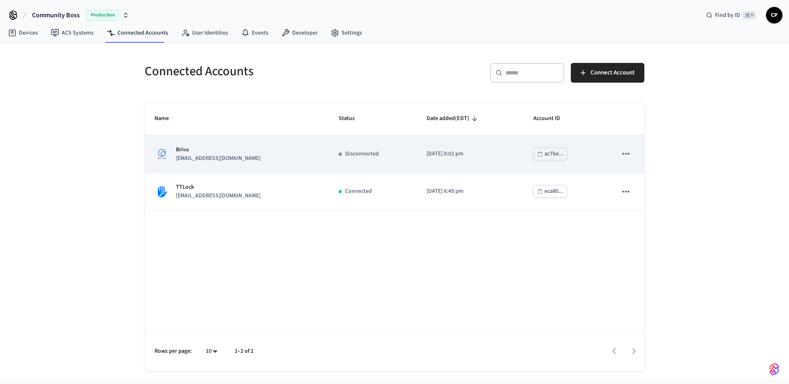
click at [189, 157] on p "[EMAIL_ADDRESS][DOMAIN_NAME]" at bounding box center [218, 158] width 85 height 9
